Goal: Entertainment & Leisure: Consume media (video, audio)

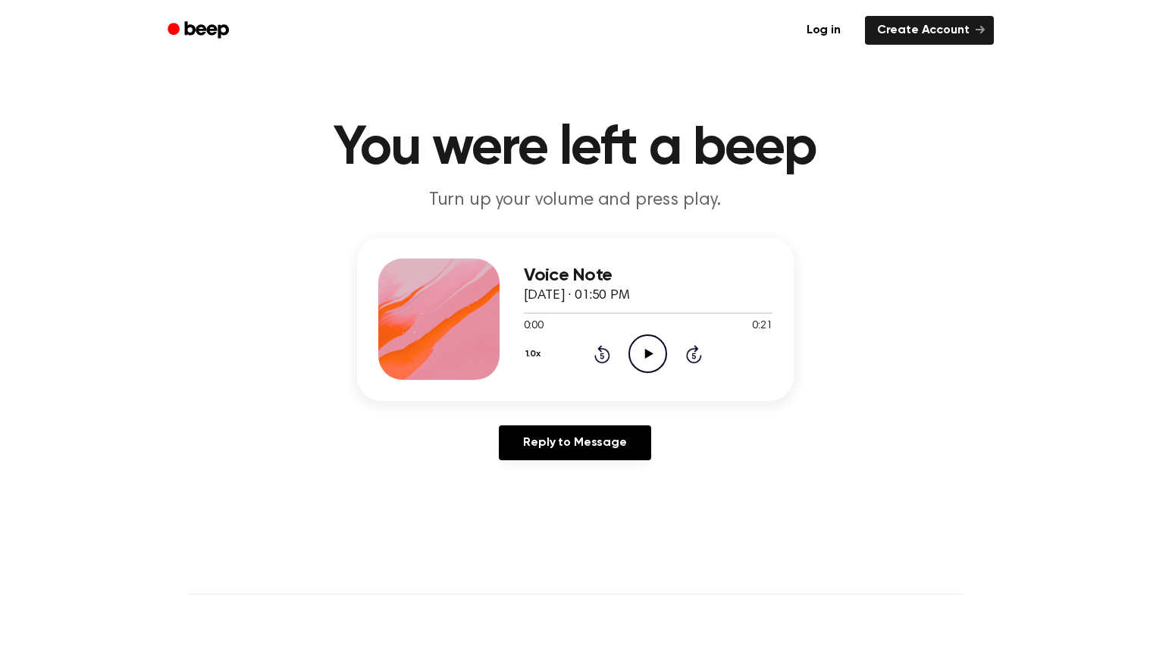
click at [635, 352] on icon "Play Audio" at bounding box center [647, 353] width 39 height 39
click at [635, 343] on icon "Play Audio" at bounding box center [647, 353] width 39 height 39
click at [628, 352] on icon "Play Audio" at bounding box center [647, 353] width 39 height 39
click at [635, 358] on icon "Play Audio" at bounding box center [647, 353] width 39 height 39
click at [652, 345] on icon "Play Audio" at bounding box center [647, 353] width 39 height 39
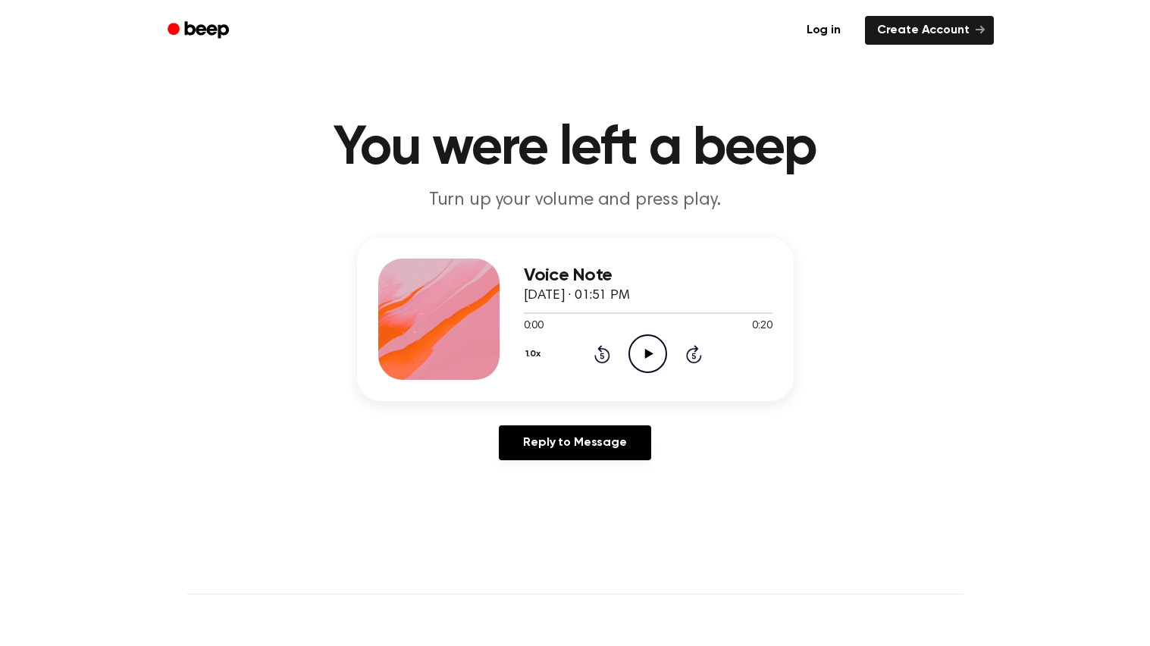
click at [649, 347] on icon "Play Audio" at bounding box center [647, 353] width 39 height 39
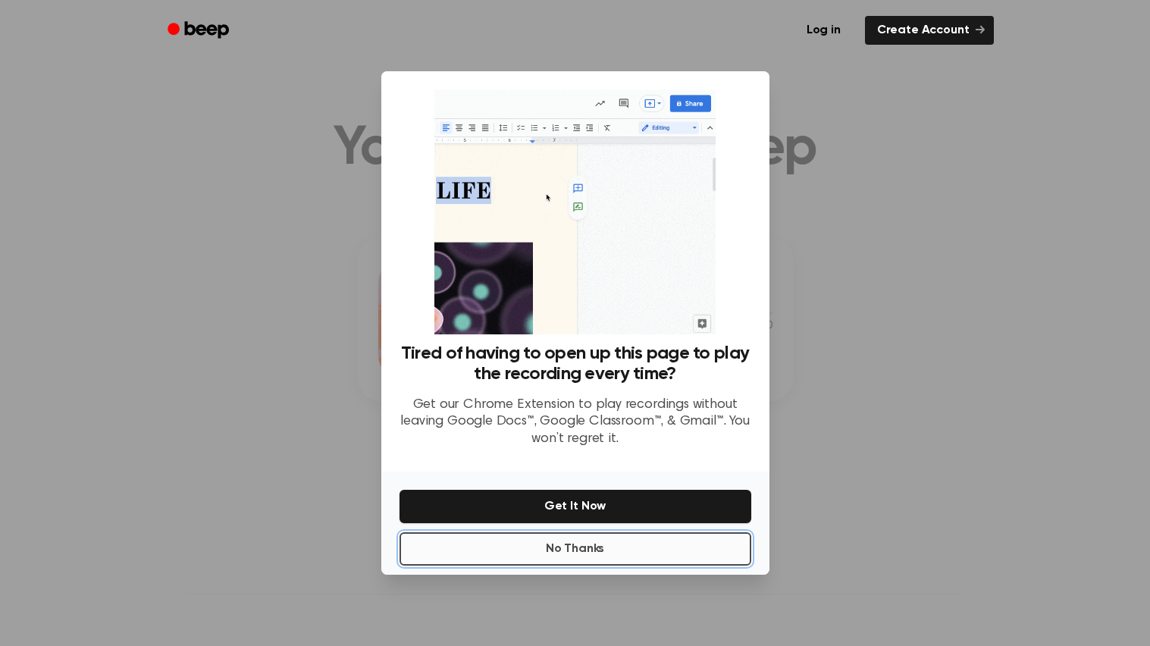
click at [555, 559] on button "No Thanks" at bounding box center [576, 548] width 352 height 33
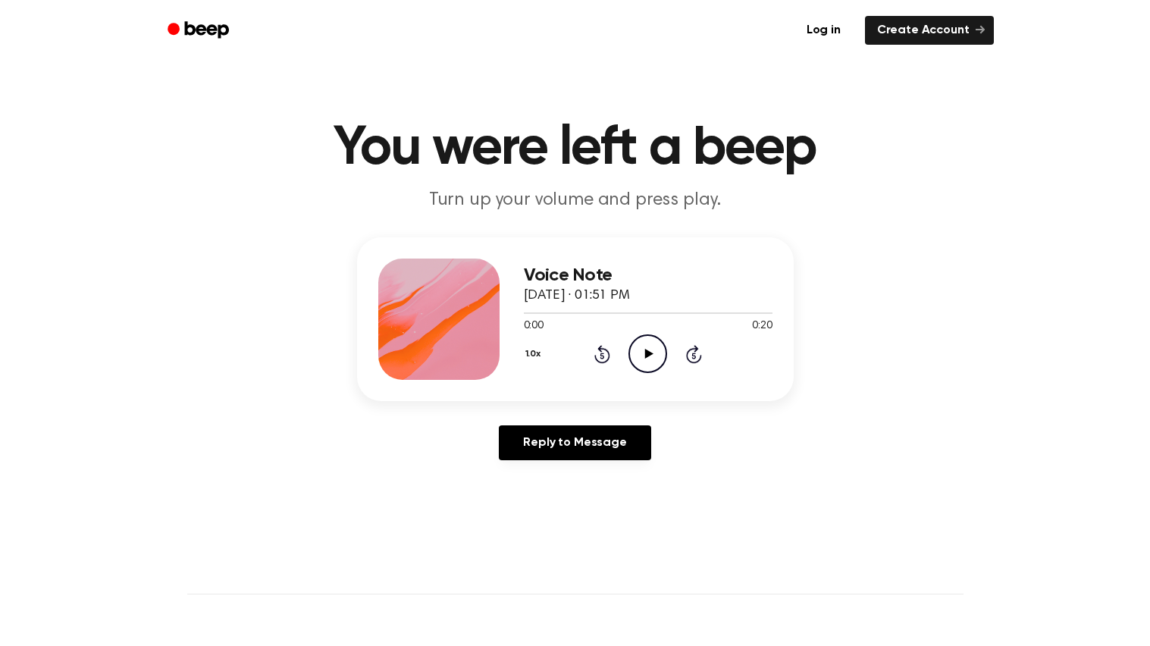
click at [639, 339] on icon "Play Audio" at bounding box center [647, 353] width 39 height 39
click at [641, 364] on icon "Play Audio" at bounding box center [647, 353] width 39 height 39
